Goal: Information Seeking & Learning: Learn about a topic

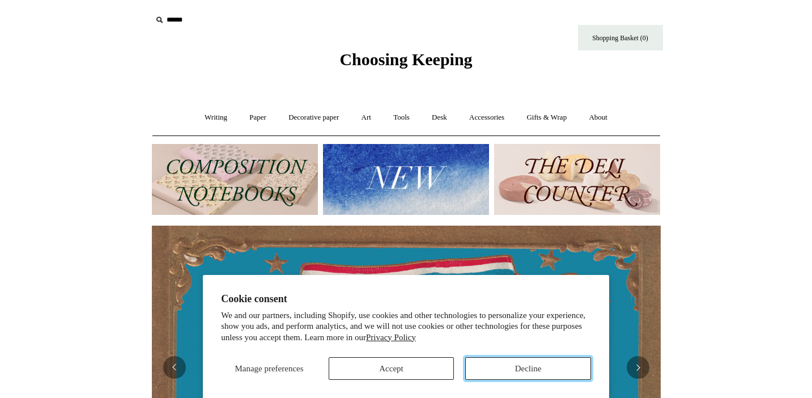
click at [547, 365] on button "Decline" at bounding box center [528, 368] width 126 height 23
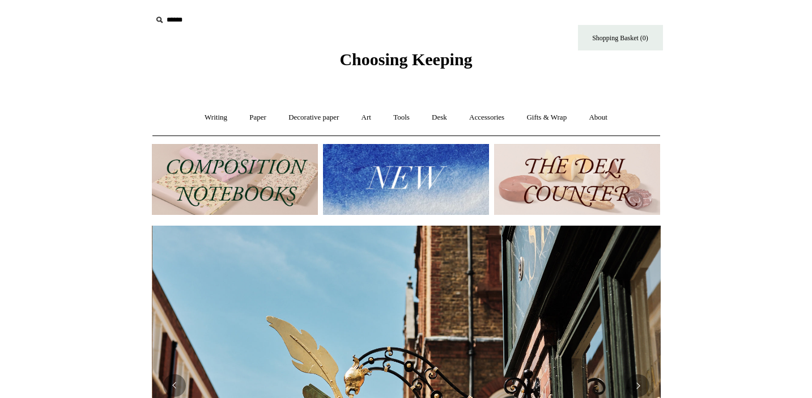
scroll to position [0, 509]
click at [171, 20] on input "text" at bounding box center [221, 20] width 139 height 21
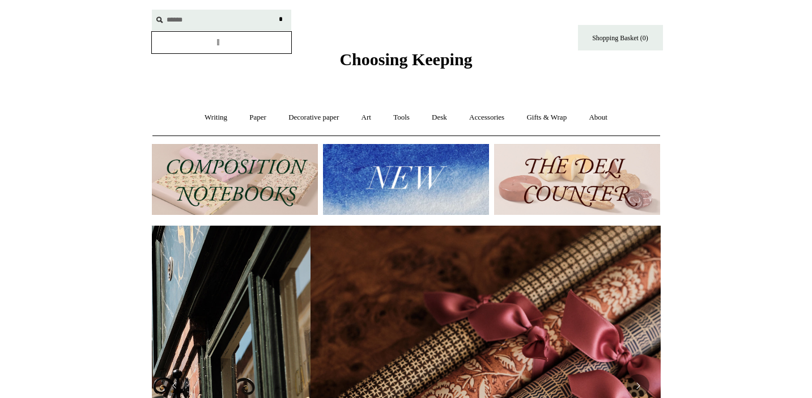
scroll to position [0, 1018]
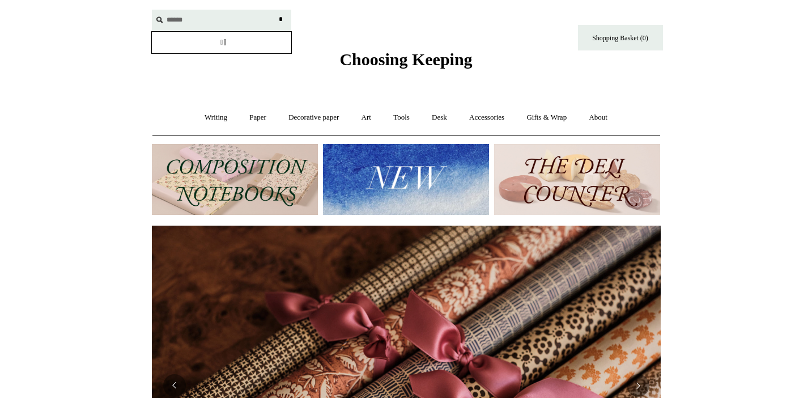
type input "******"
click at [276, 10] on input "*" at bounding box center [281, 20] width 11 height 20
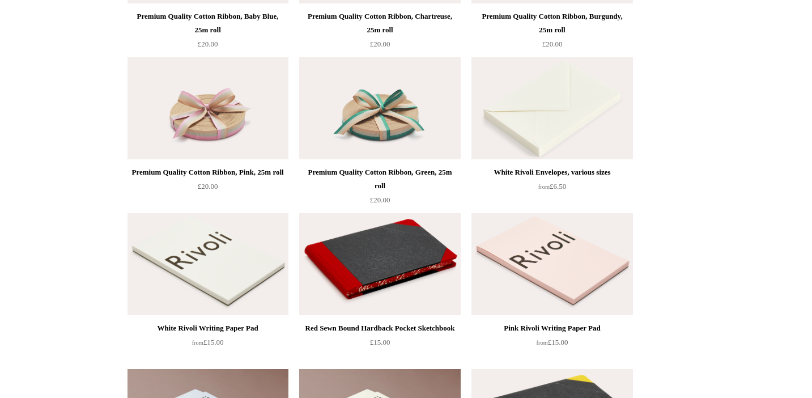
scroll to position [490, 0]
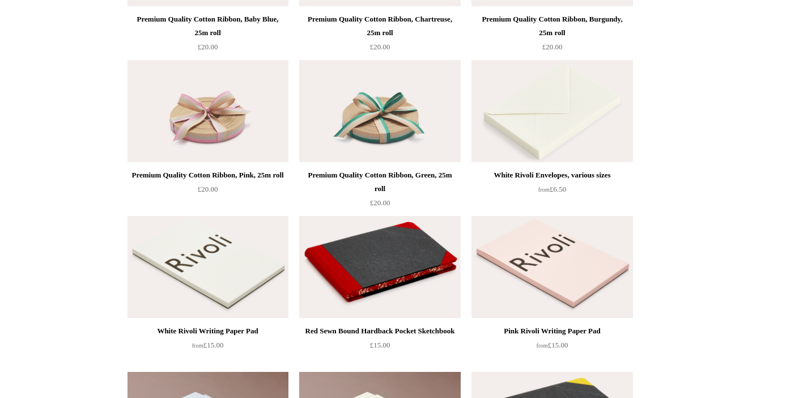
click at [557, 223] on img at bounding box center [552, 267] width 161 height 102
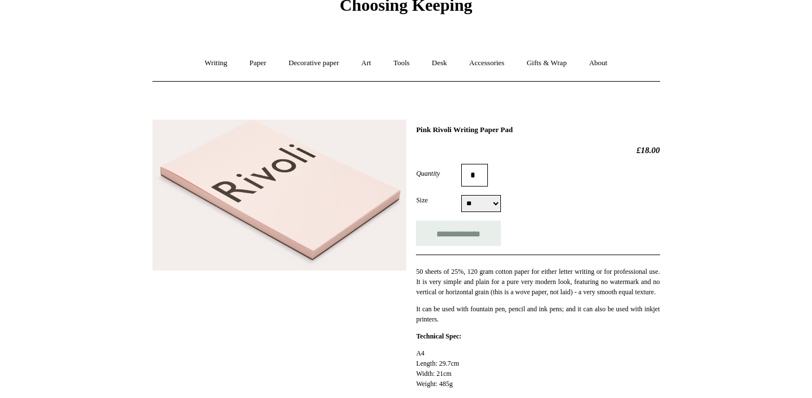
scroll to position [58, 0]
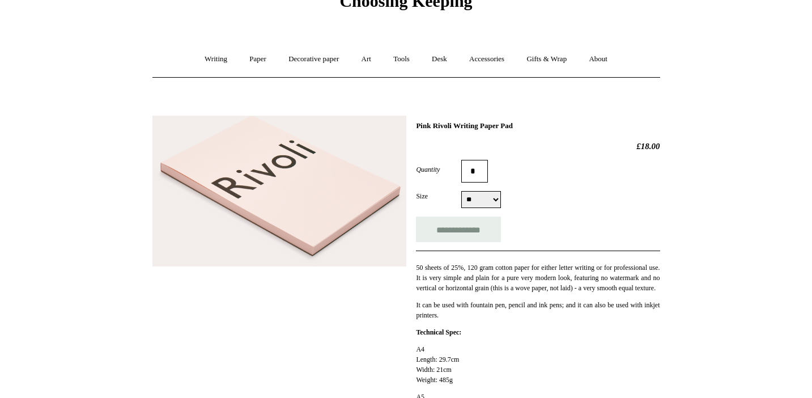
click at [315, 207] on img at bounding box center [280, 191] width 254 height 151
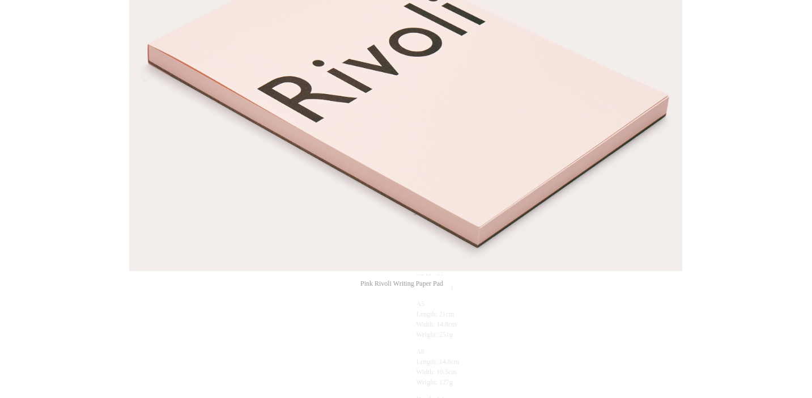
scroll to position [16, 0]
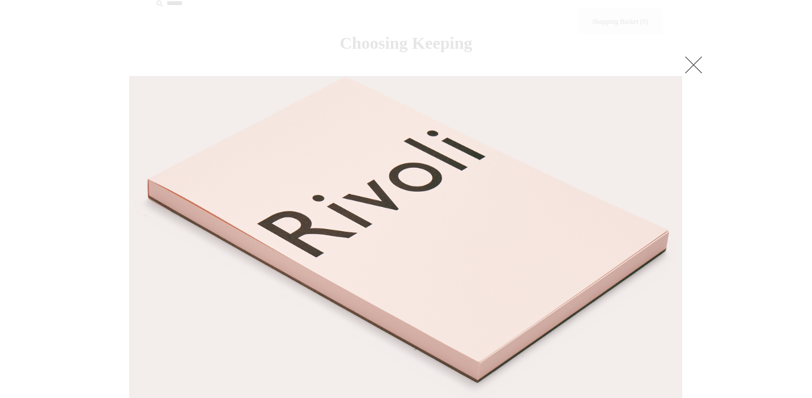
click at [687, 69] on link at bounding box center [694, 64] width 23 height 23
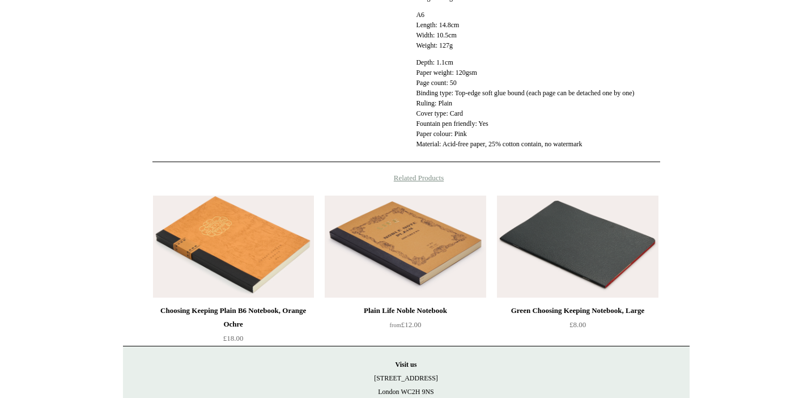
scroll to position [537, 0]
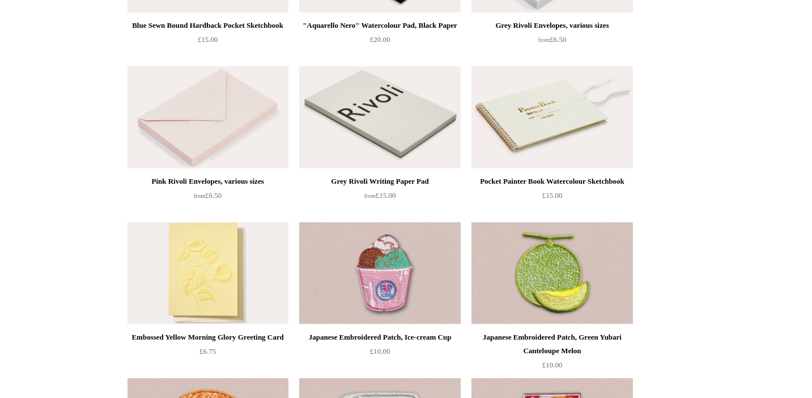
scroll to position [1138, 0]
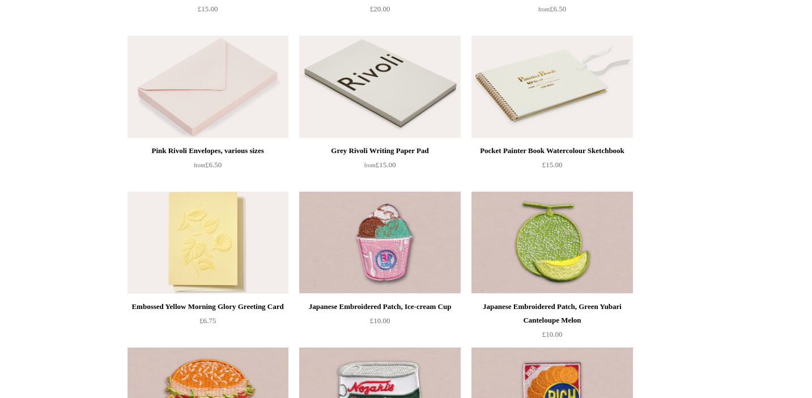
click at [218, 249] on img at bounding box center [208, 243] width 161 height 102
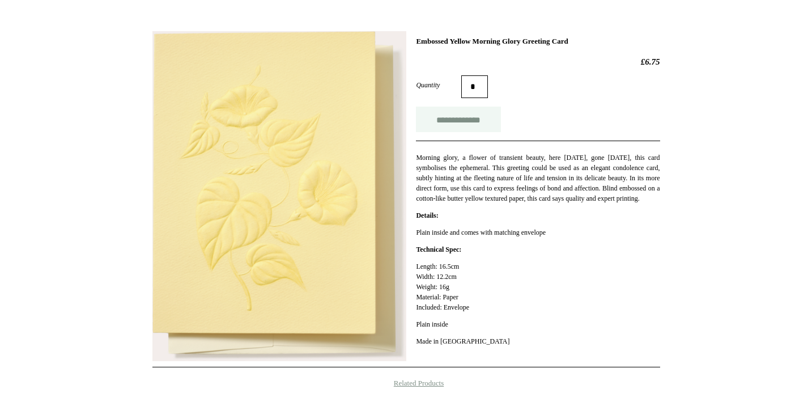
scroll to position [146, 0]
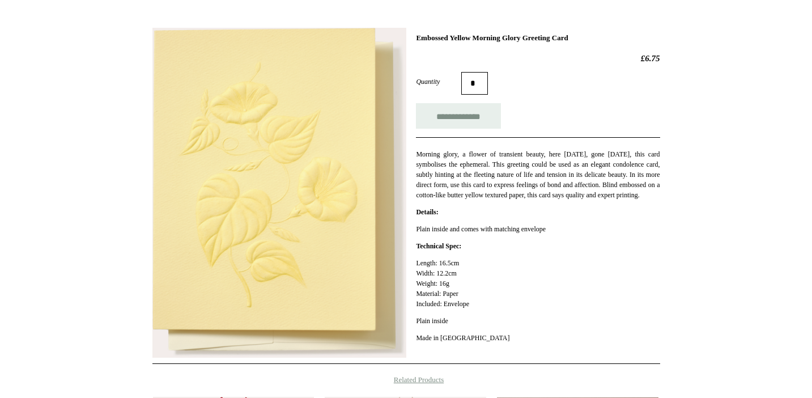
click at [219, 247] on img at bounding box center [280, 193] width 254 height 330
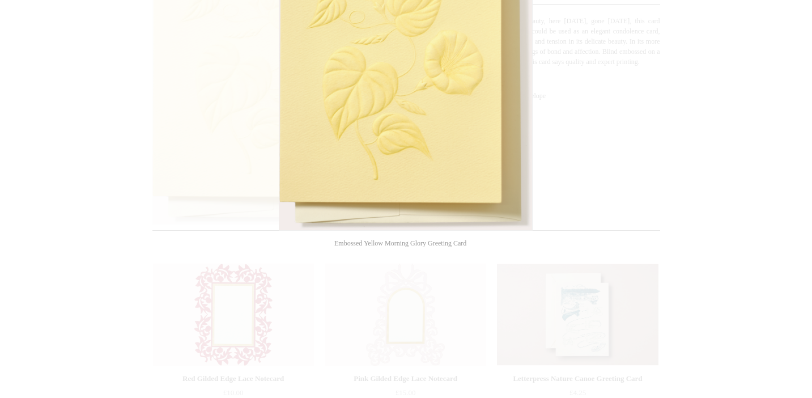
scroll to position [392, 0]
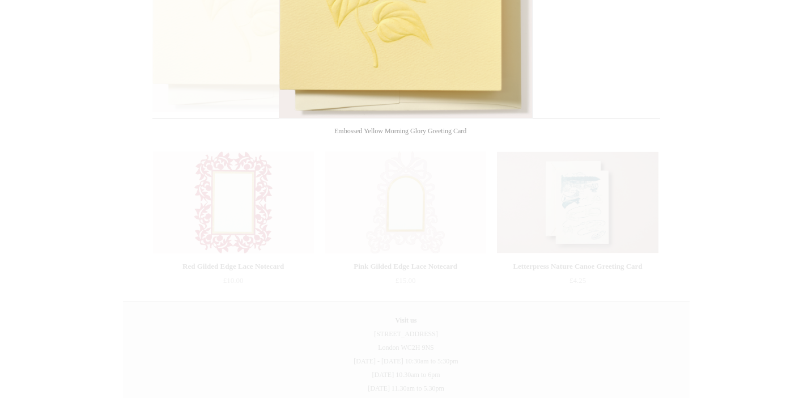
click at [541, 189] on div at bounding box center [406, 45] width 812 height 875
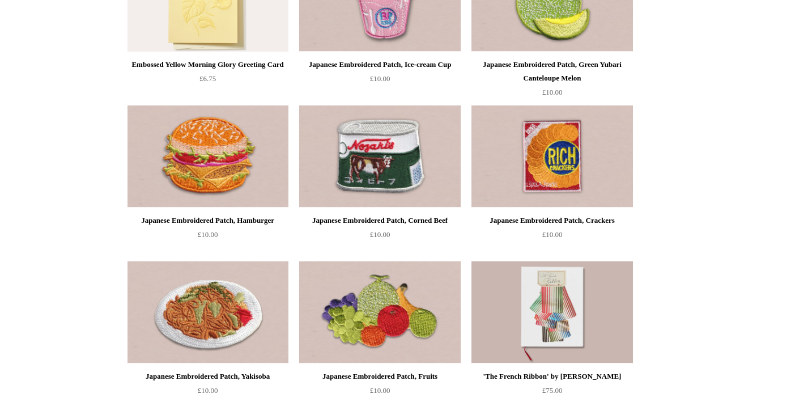
scroll to position [1382, 0]
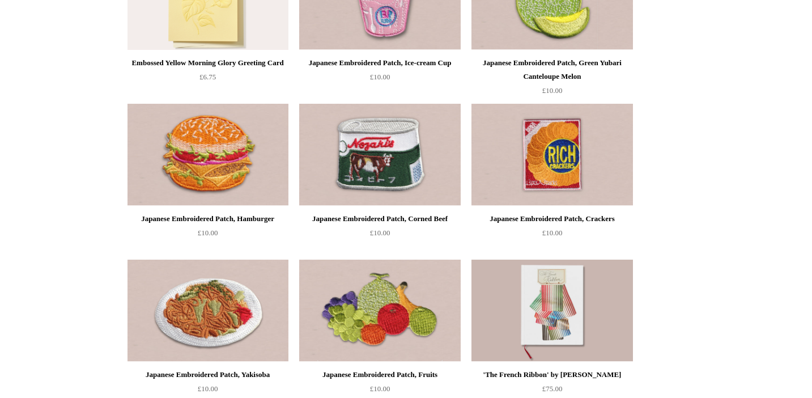
click at [224, 136] on img at bounding box center [208, 155] width 161 height 102
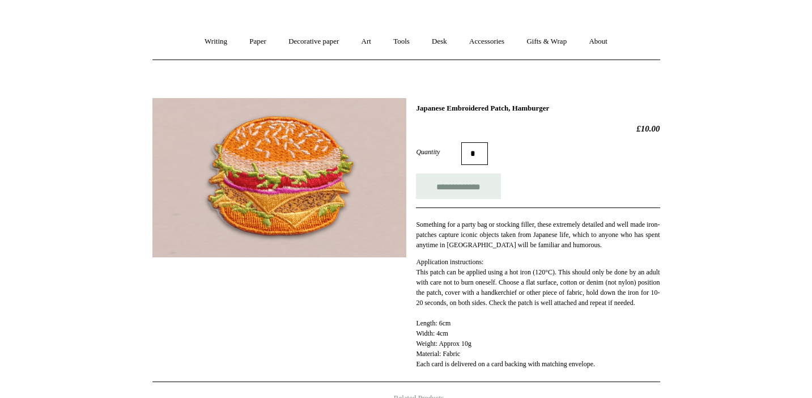
scroll to position [81, 0]
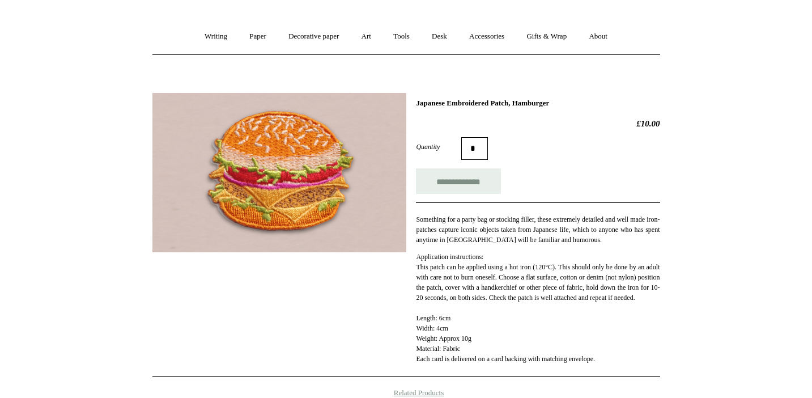
click at [271, 190] on img at bounding box center [280, 172] width 254 height 159
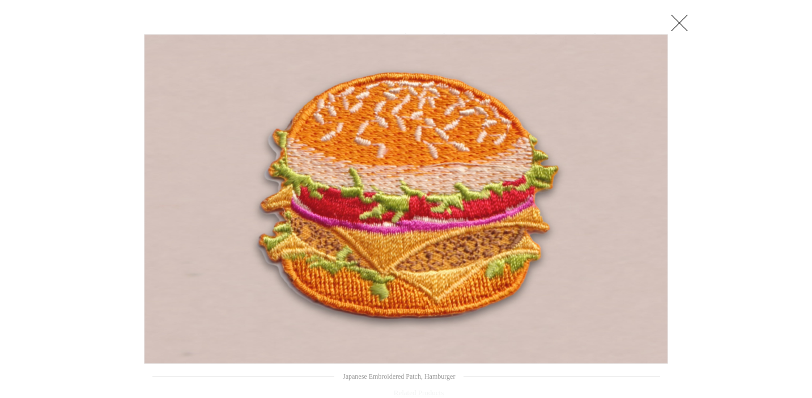
click at [271, 190] on img at bounding box center [406, 199] width 523 height 329
click at [672, 20] on link at bounding box center [679, 22] width 23 height 23
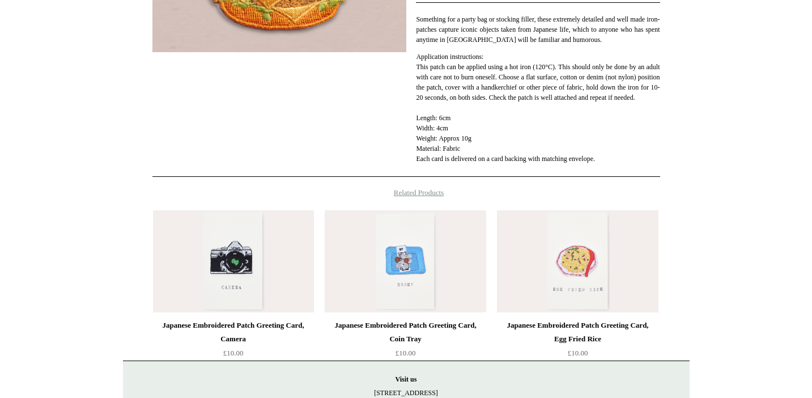
scroll to position [283, 0]
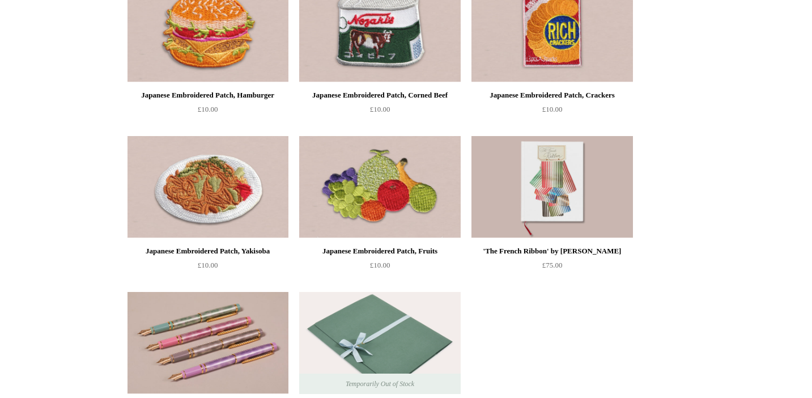
scroll to position [1343, 0]
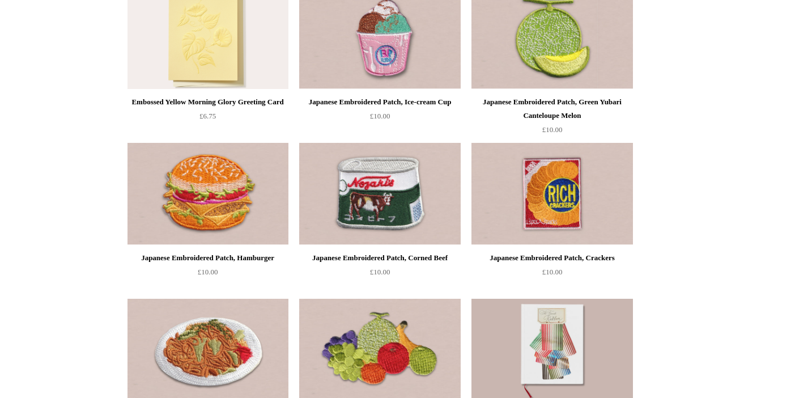
click at [196, 156] on img at bounding box center [208, 194] width 161 height 102
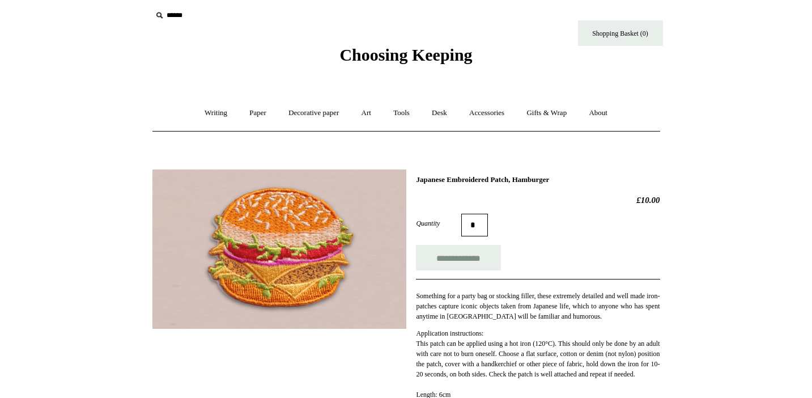
scroll to position [7, 0]
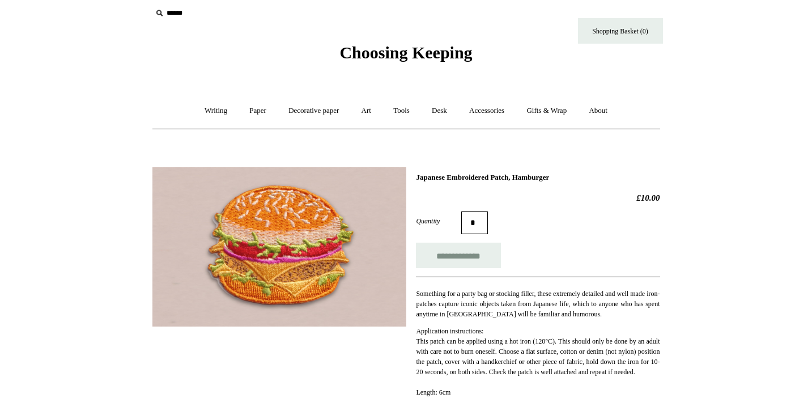
click at [390, 51] on span "Choosing Keeping" at bounding box center [406, 52] width 133 height 19
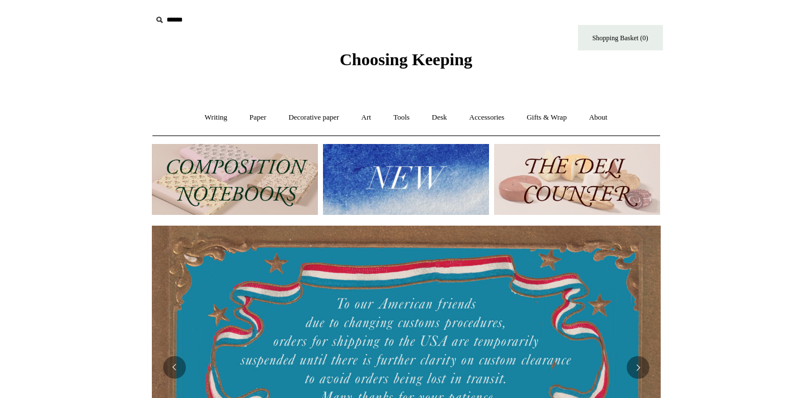
scroll to position [9, 0]
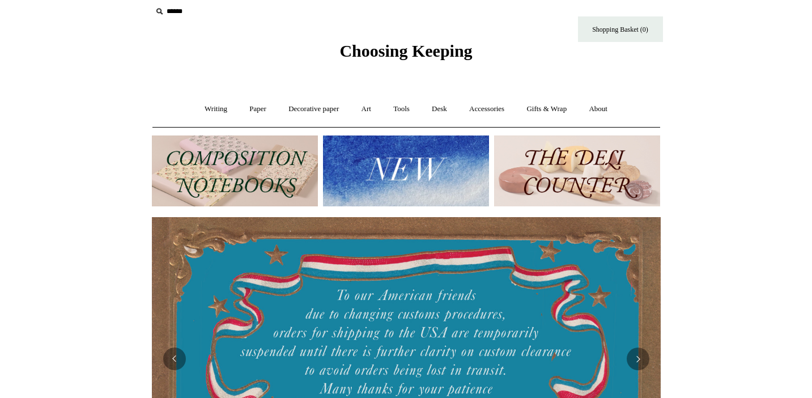
click at [422, 166] on img at bounding box center [406, 171] width 166 height 71
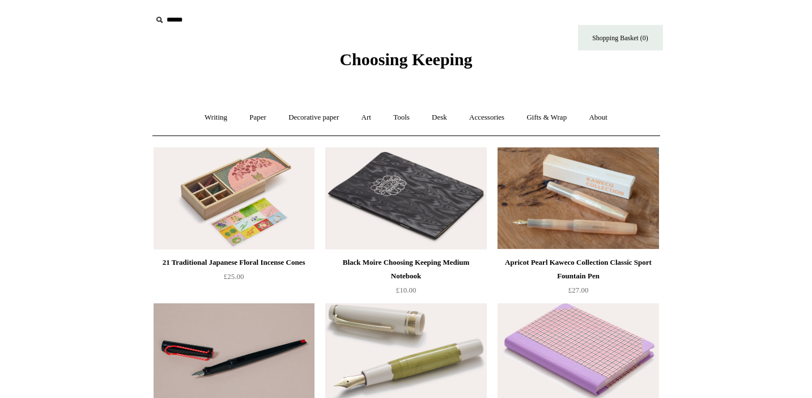
click at [266, 194] on img at bounding box center [234, 198] width 161 height 102
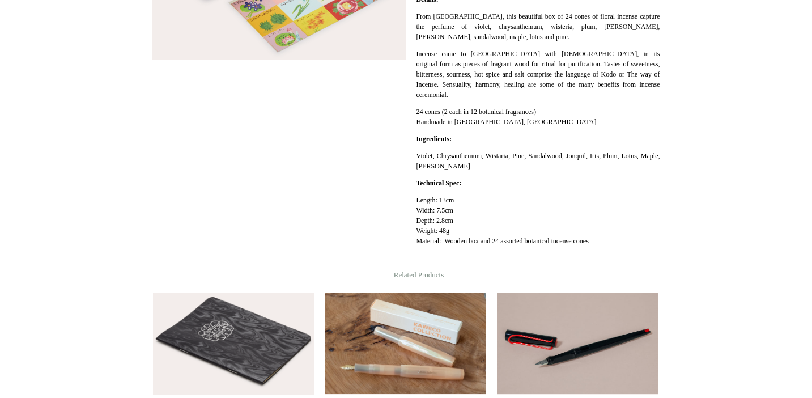
scroll to position [387, 0]
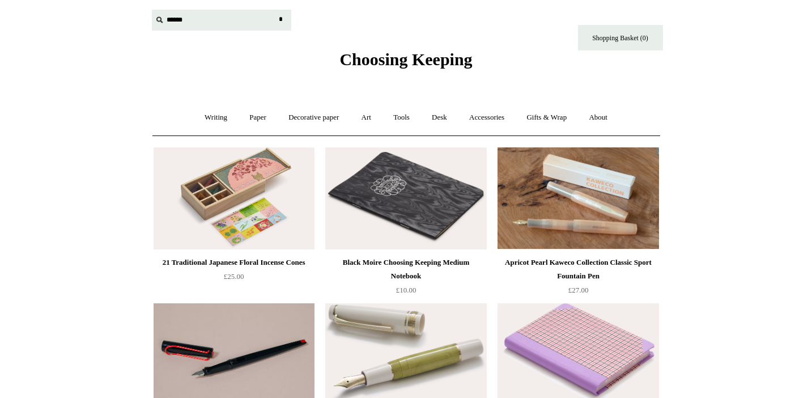
click at [173, 18] on input "text" at bounding box center [221, 20] width 139 height 21
type input "*****"
click at [276, 10] on input "*" at bounding box center [281, 20] width 11 height 20
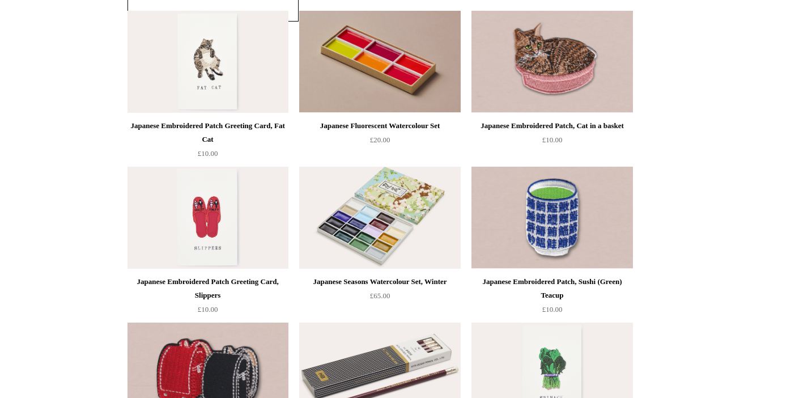
scroll to position [1789, 0]
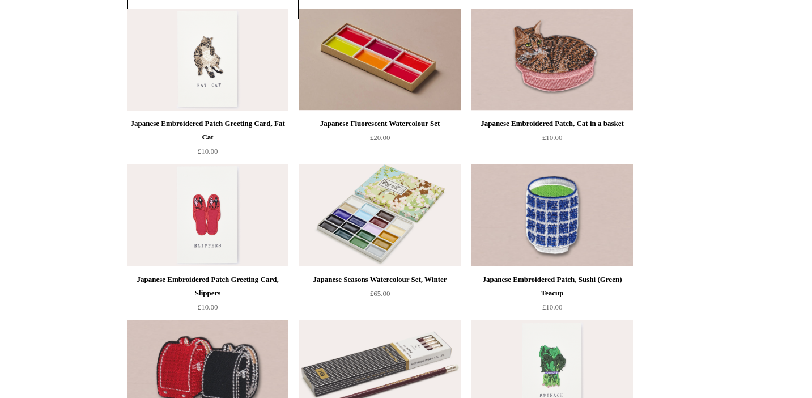
click at [213, 236] on img at bounding box center [208, 215] width 161 height 102
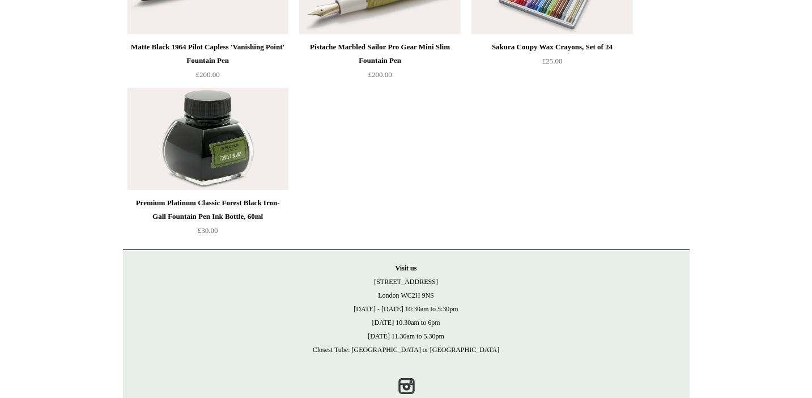
scroll to position [13121, 0]
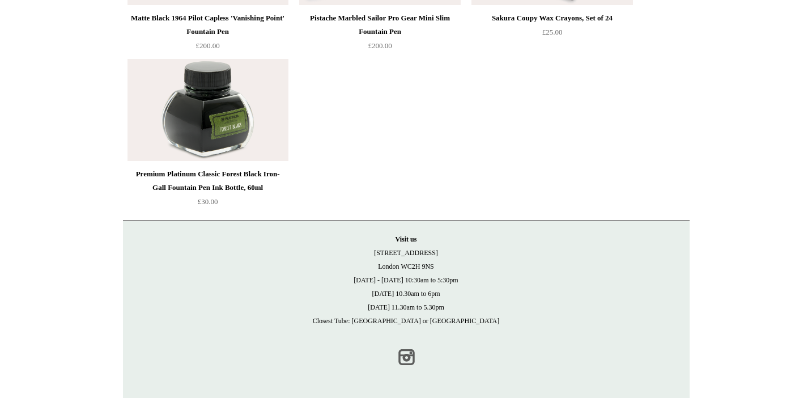
click at [409, 363] on link "Instagram" at bounding box center [406, 357] width 25 height 25
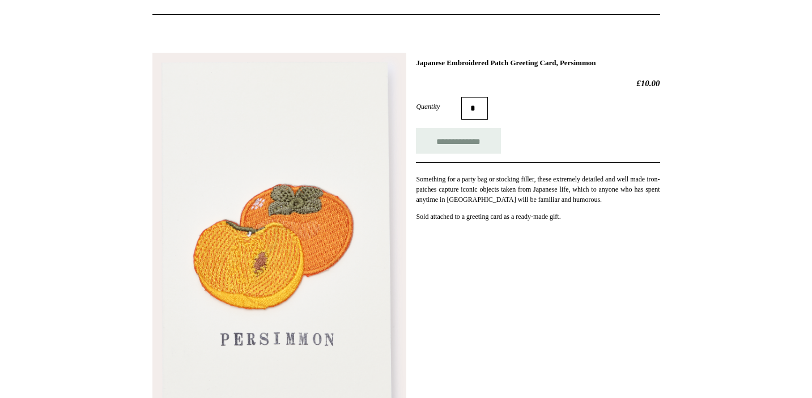
scroll to position [76, 0]
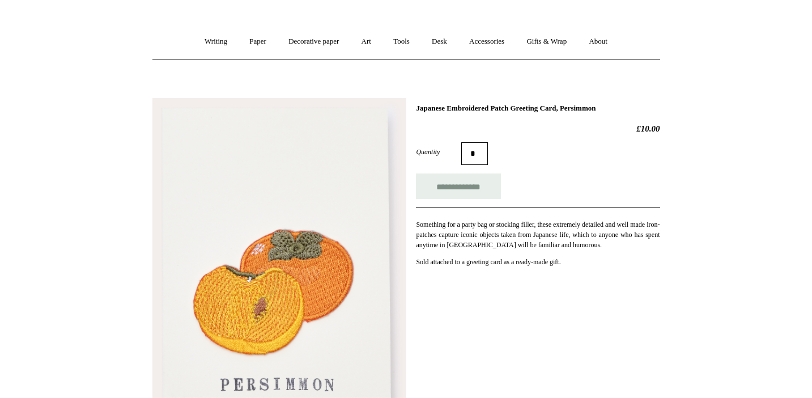
click at [322, 277] on img at bounding box center [280, 292] width 254 height 388
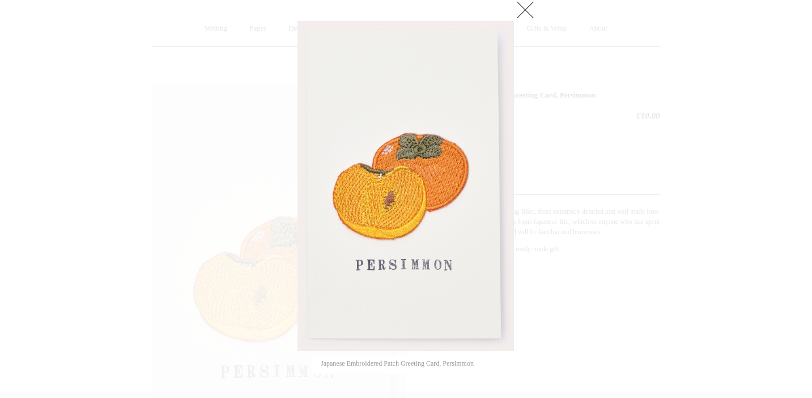
scroll to position [87, 0]
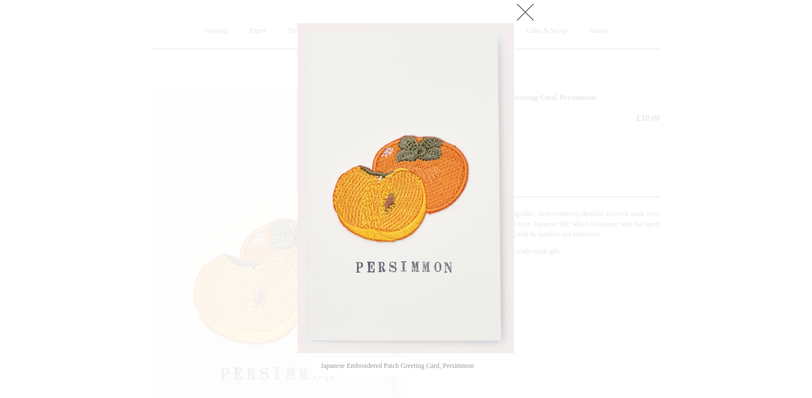
click at [534, 255] on div at bounding box center [406, 377] width 812 height 929
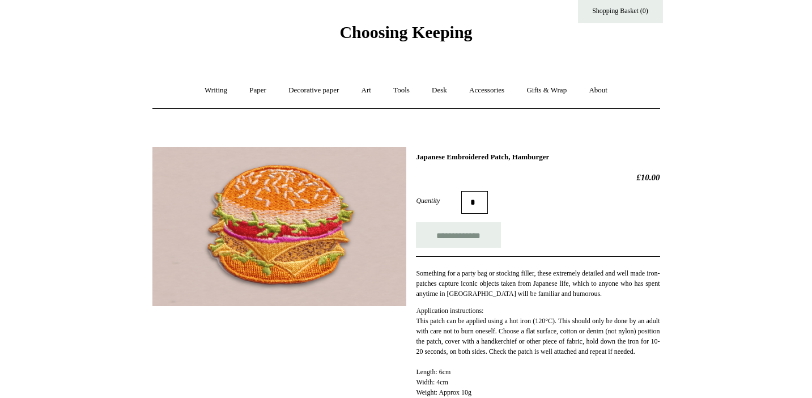
scroll to position [19, 0]
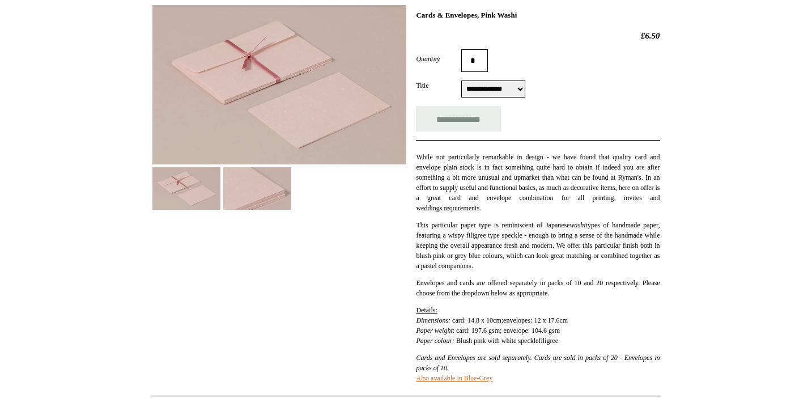
scroll to position [175, 0]
